Goal: Navigation & Orientation: Find specific page/section

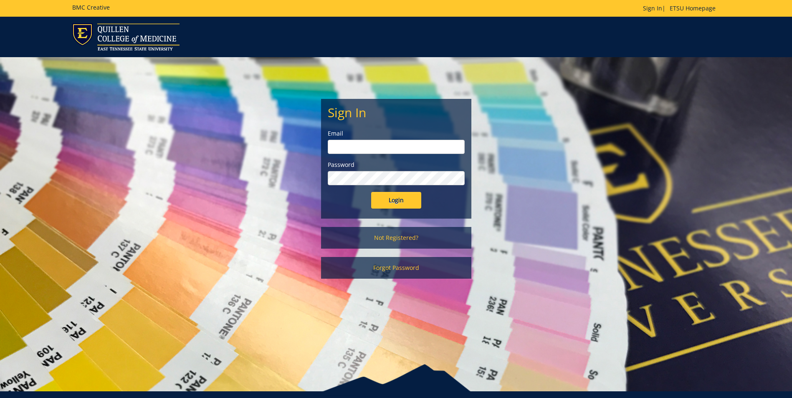
click at [393, 143] on input "email" at bounding box center [396, 147] width 137 height 14
type input "carterer1@etsu.edu"
click at [371, 192] on input "Login" at bounding box center [396, 200] width 50 height 17
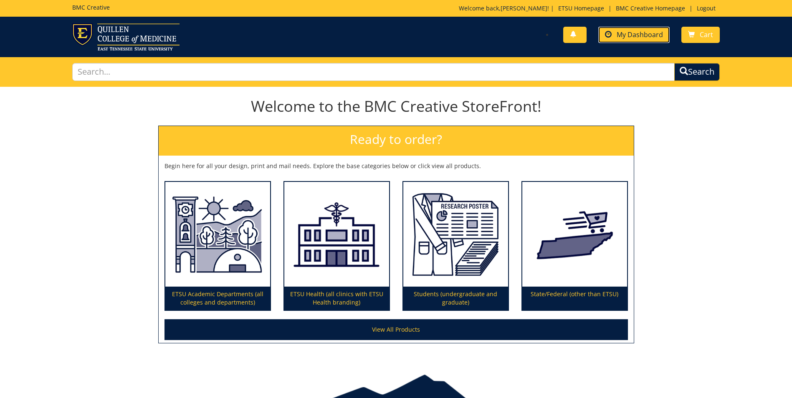
click at [651, 33] on span "My Dashboard" at bounding box center [640, 34] width 46 height 9
